Goal: Information Seeking & Learning: Understand process/instructions

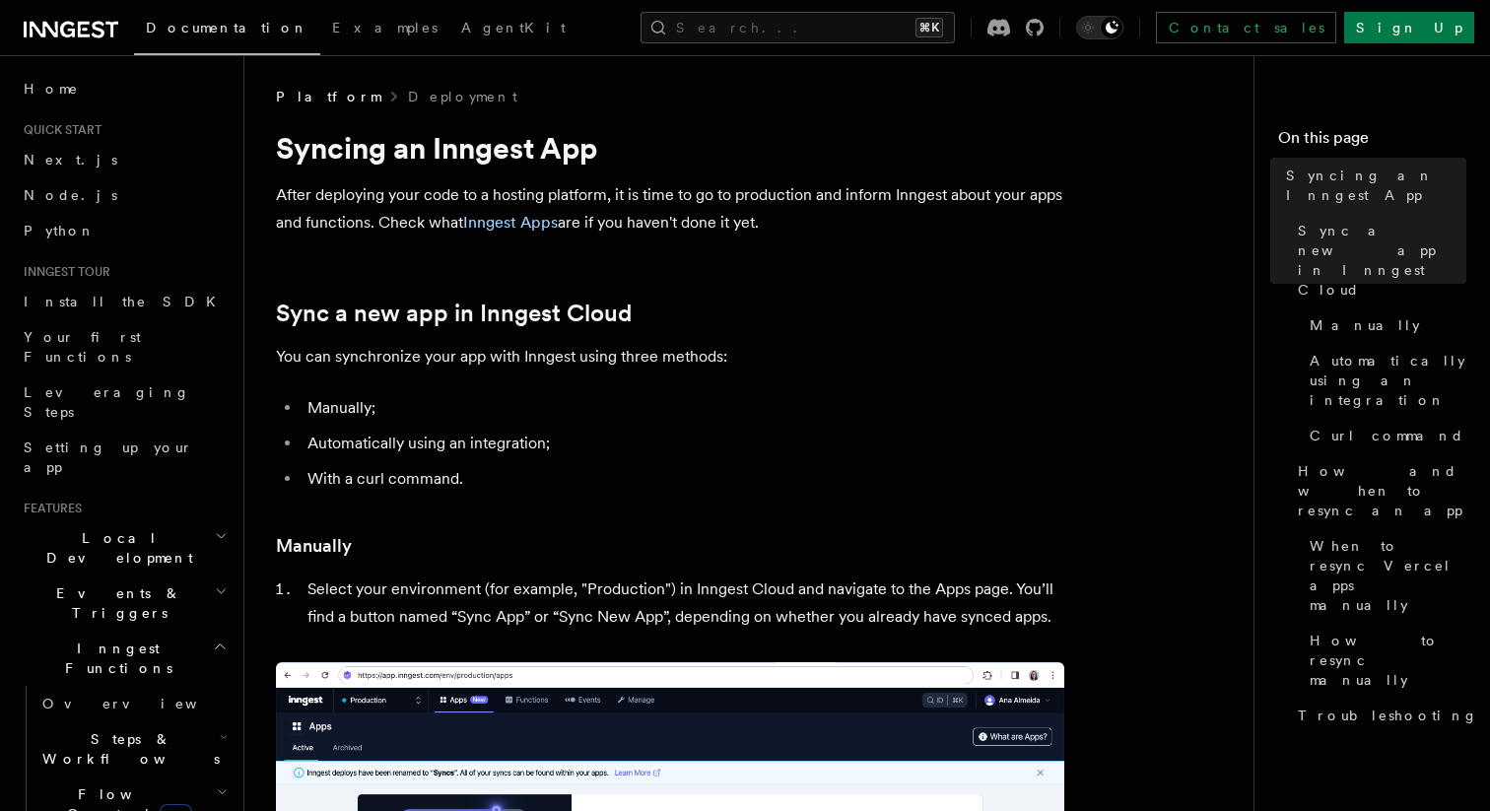
click at [627, 200] on p "After deploying your code to a hosting platform, it is time to go to production…" at bounding box center [670, 208] width 788 height 55
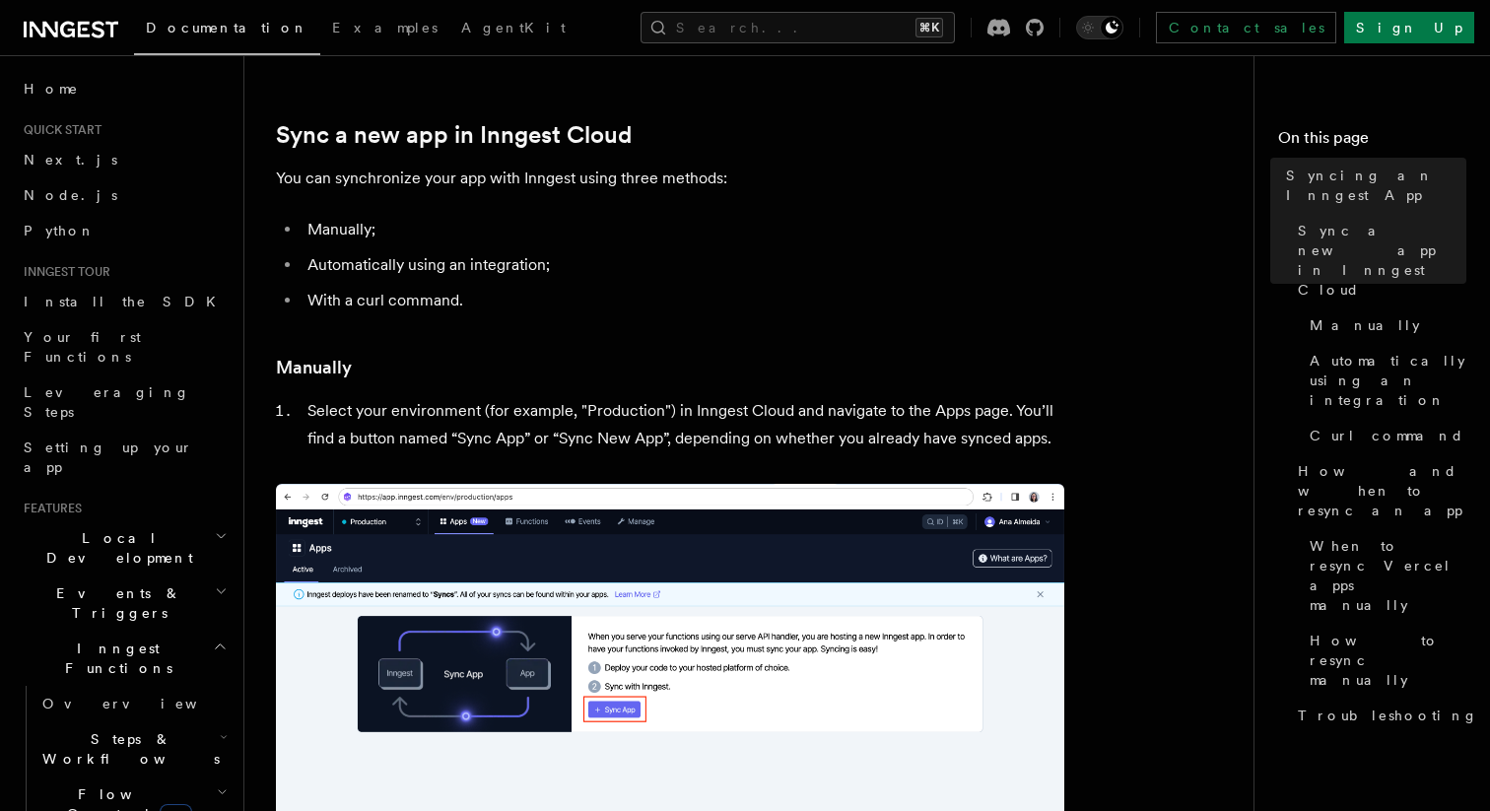
click at [543, 312] on li "With a curl command." at bounding box center [683, 301] width 763 height 28
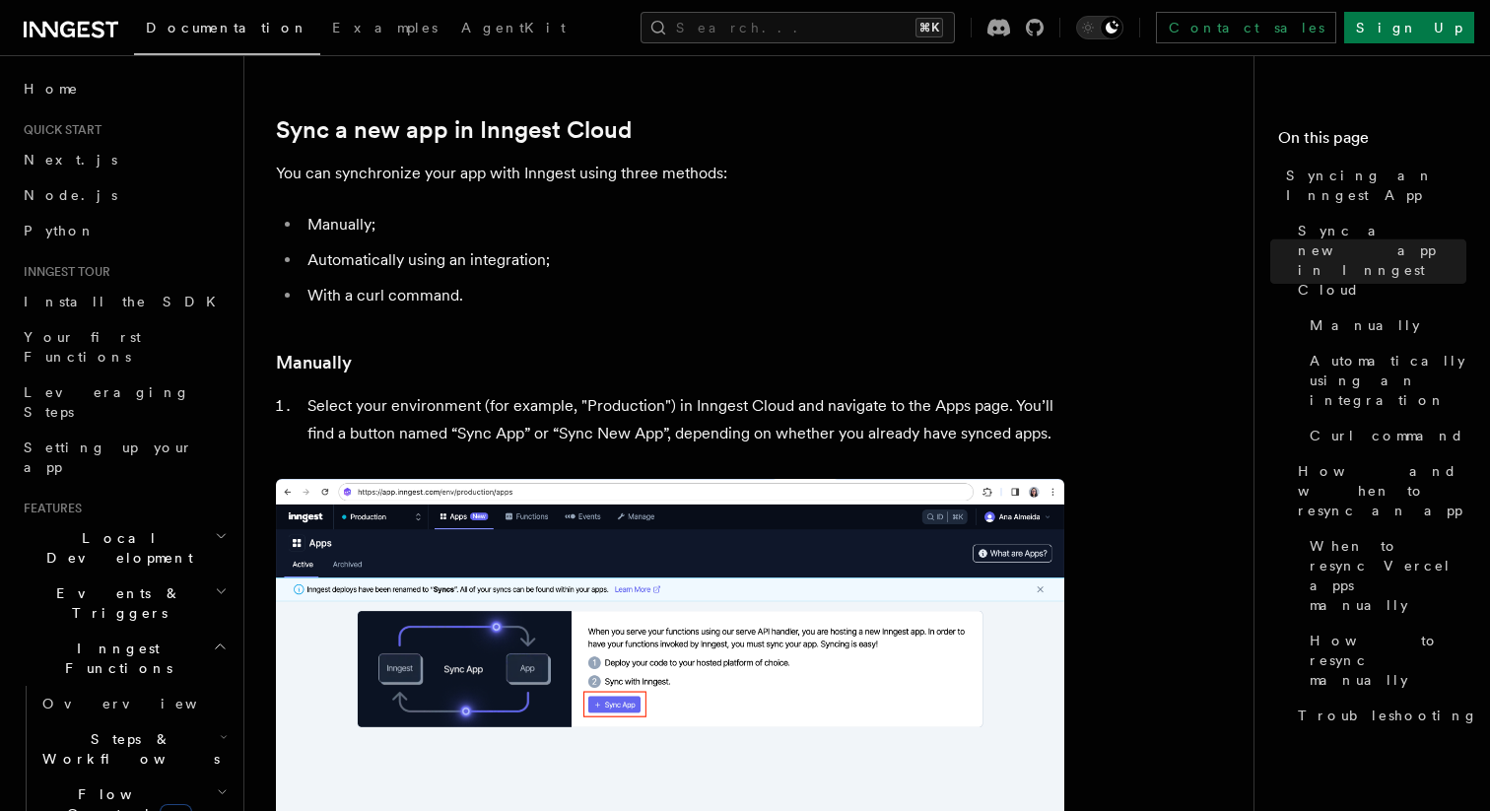
scroll to position [165, 0]
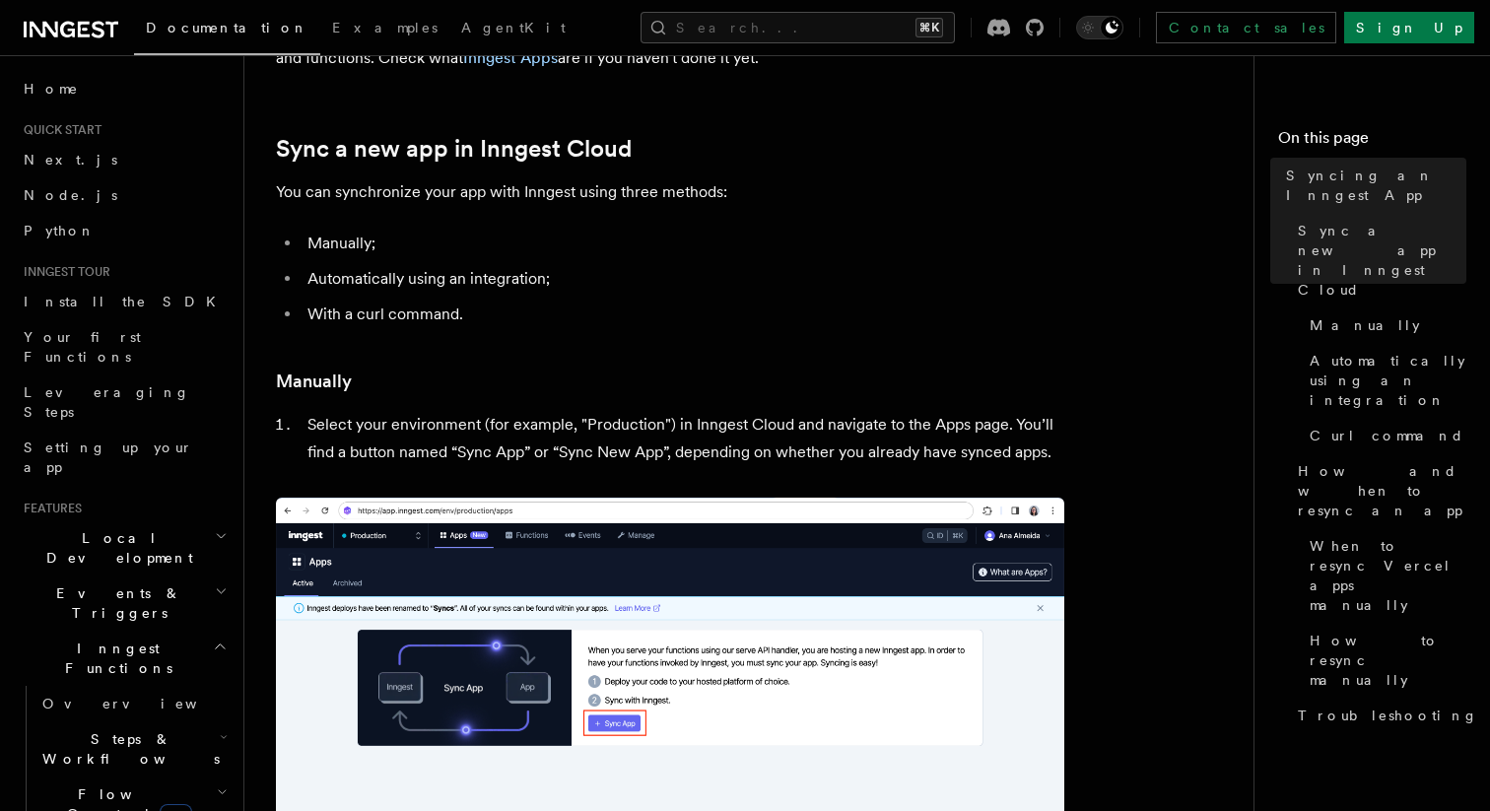
click at [611, 288] on li "Automatically using an integration;" at bounding box center [683, 279] width 763 height 28
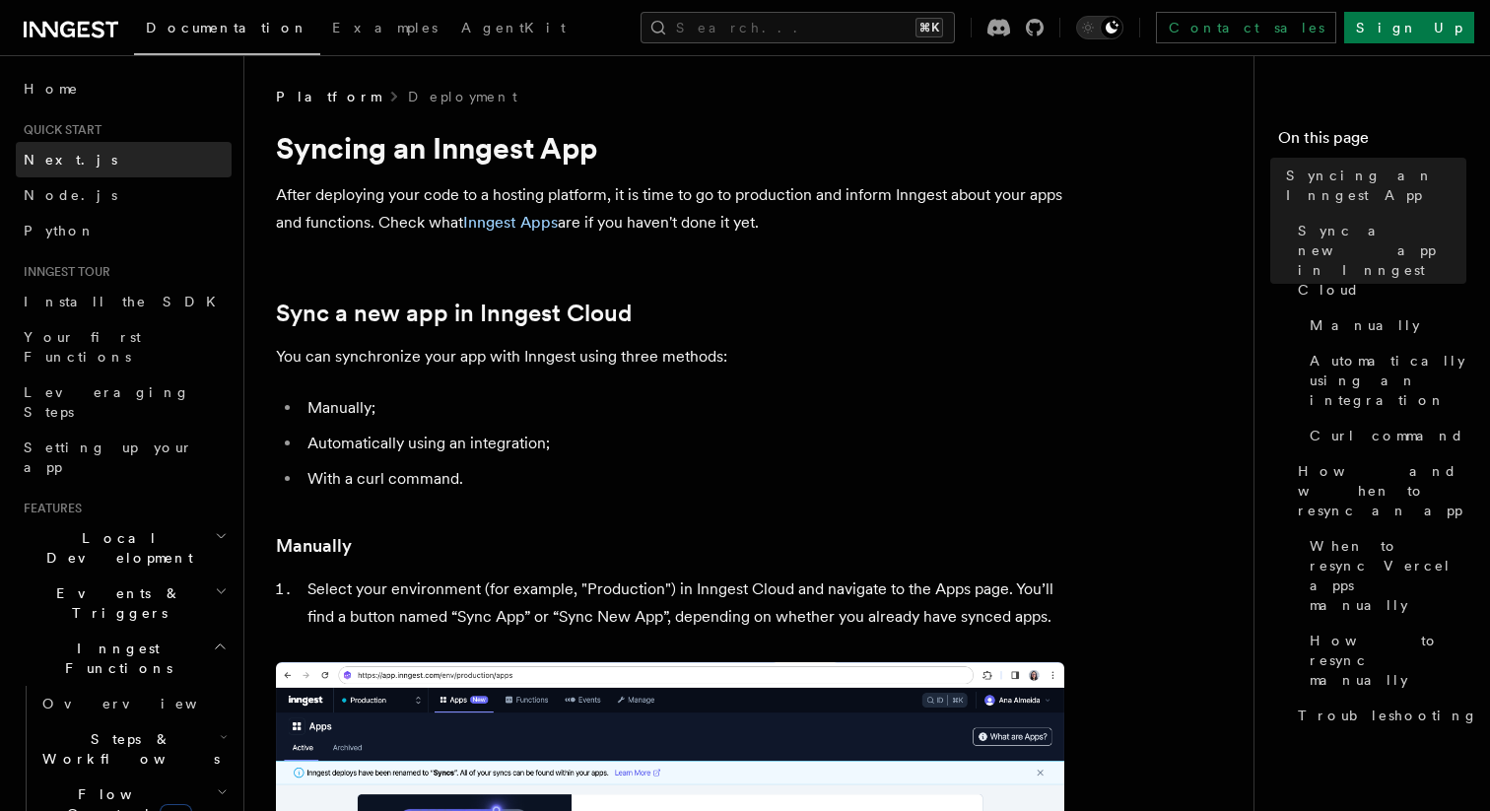
click at [110, 154] on link "Next.js" at bounding box center [124, 159] width 216 height 35
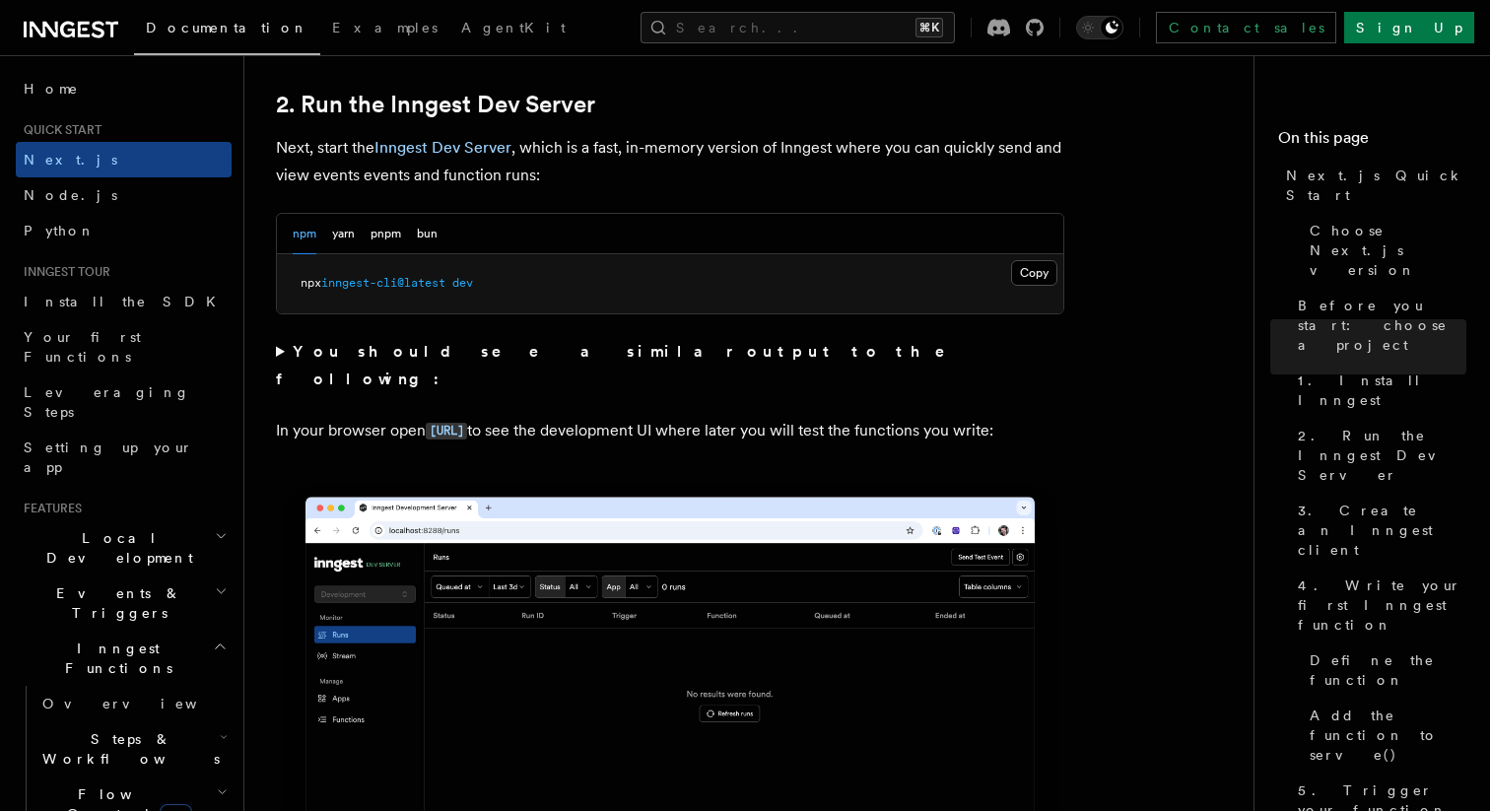
scroll to position [1356, 0]
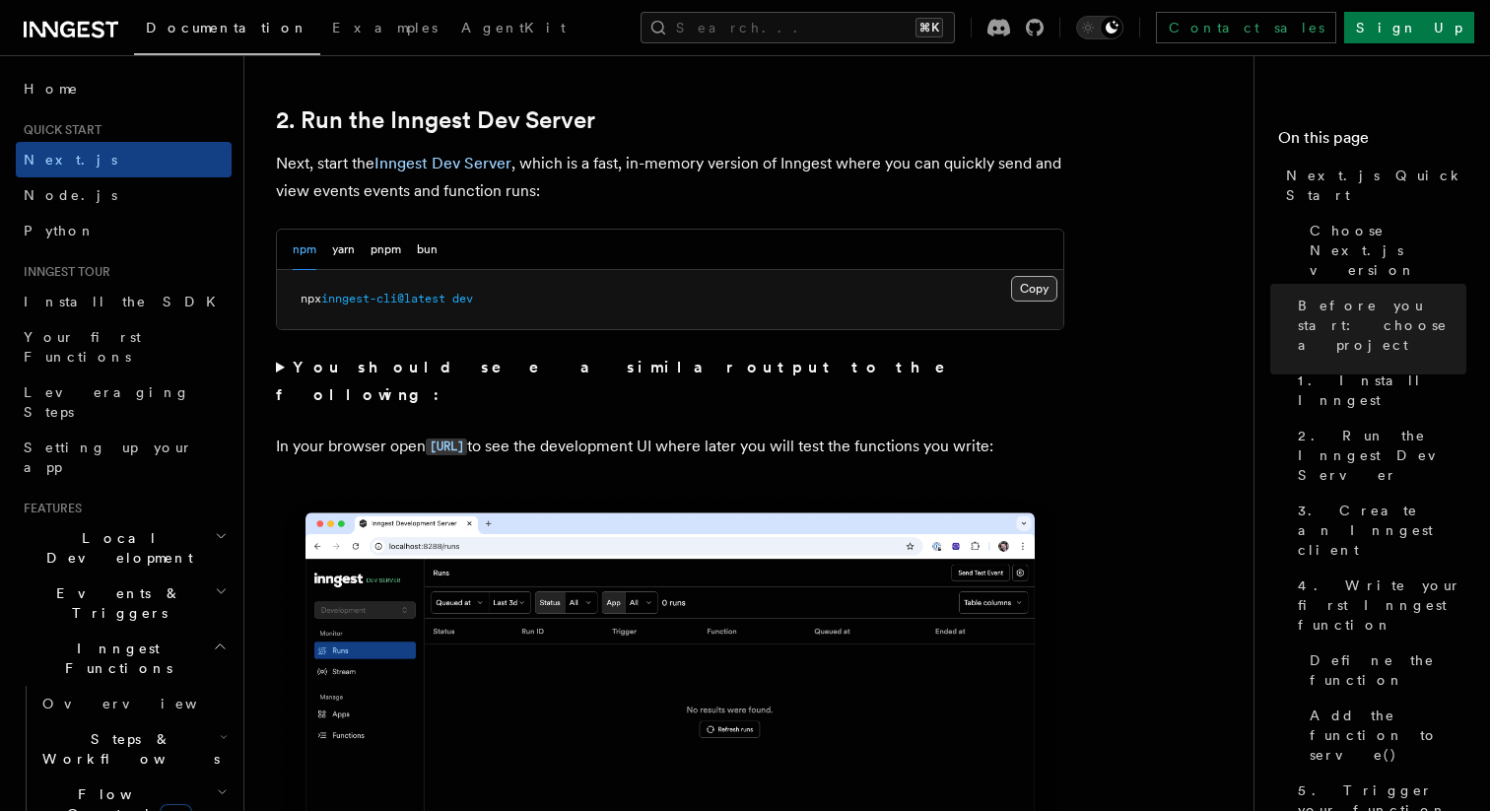
click at [1027, 288] on button "Copy Copied" at bounding box center [1034, 289] width 46 height 26
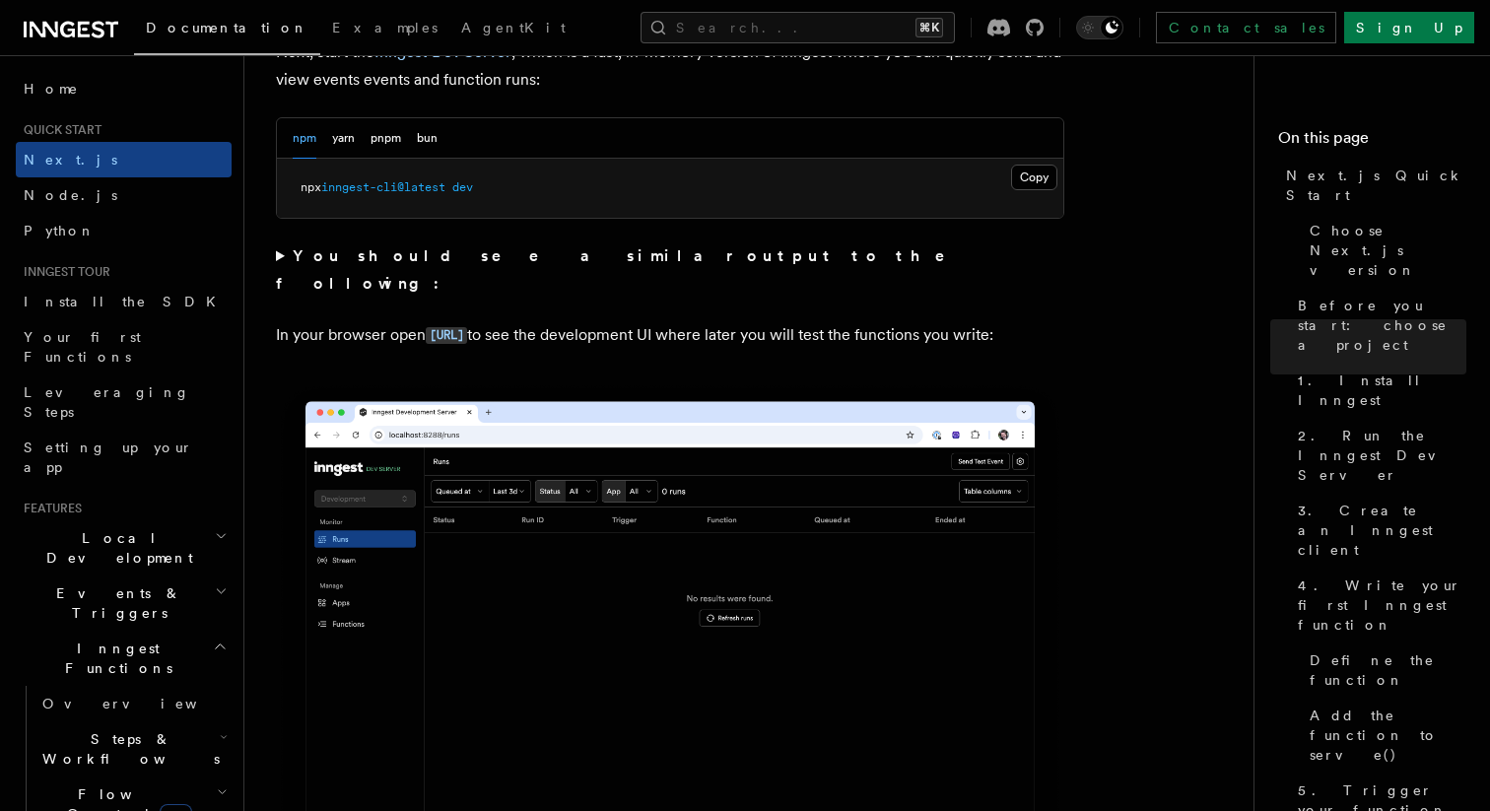
scroll to position [1466, 0]
